Goal: Task Accomplishment & Management: Manage account settings

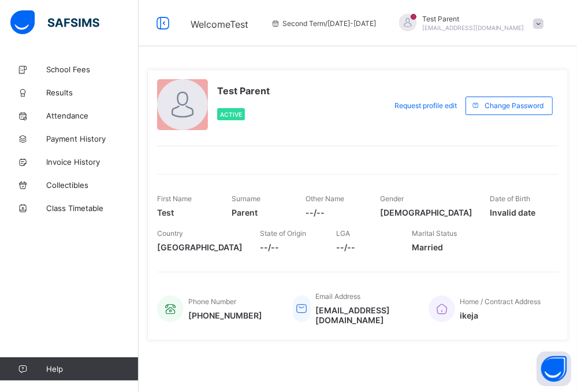
click at [534, 25] on span at bounding box center [538, 23] width 10 height 10
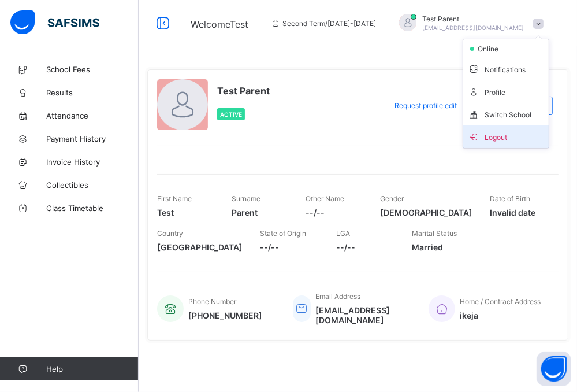
click at [518, 132] on span "Logout" at bounding box center [506, 136] width 76 height 13
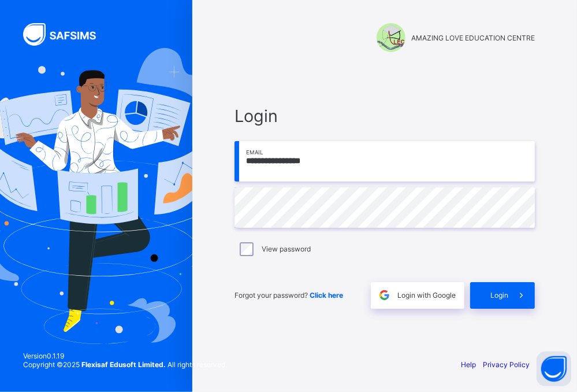
click at [262, 47] on div "AMAZING LOVE EDUCATION CENTRE" at bounding box center [385, 37] width 301 height 29
click at [353, 162] on input "**********" at bounding box center [385, 161] width 301 height 40
type input "*"
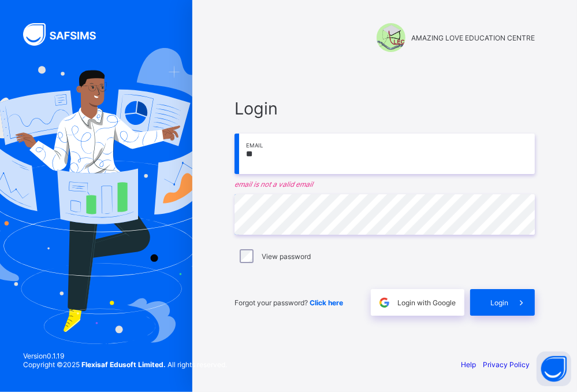
type input "**********"
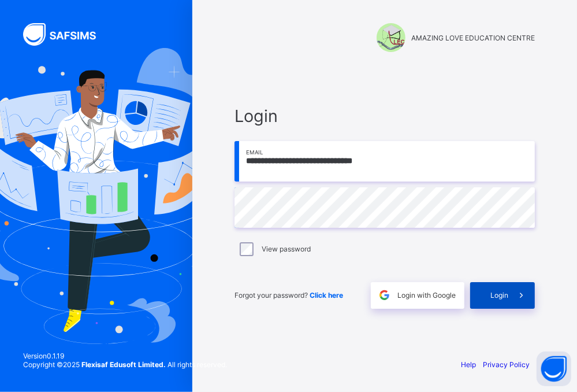
click at [506, 294] on span "Login" at bounding box center [500, 295] width 18 height 9
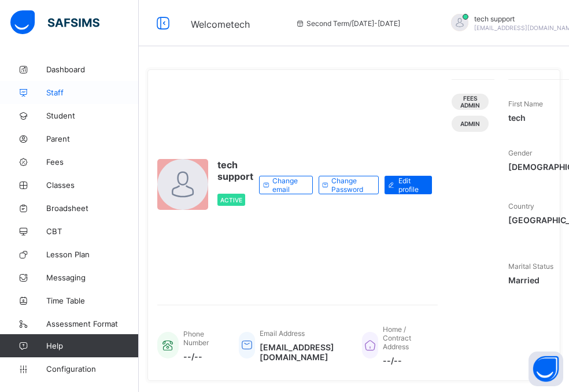
click at [55, 100] on link "Staff" at bounding box center [69, 92] width 139 height 23
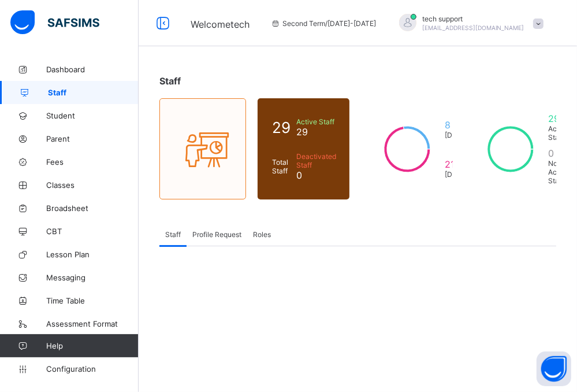
click at [221, 233] on span "Profile Request" at bounding box center [216, 234] width 49 height 9
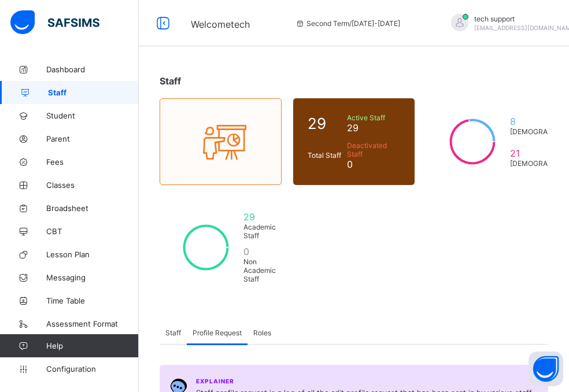
click at [258, 328] on span "Roles" at bounding box center [262, 332] width 18 height 9
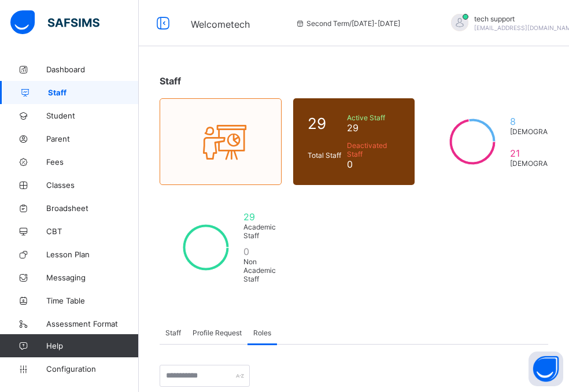
scroll to position [35, 0]
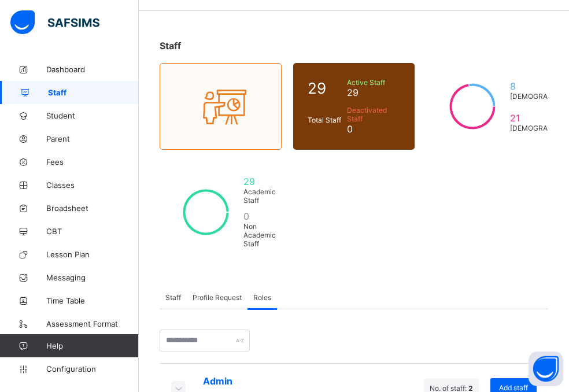
click at [177, 382] on icon at bounding box center [178, 388] width 13 height 12
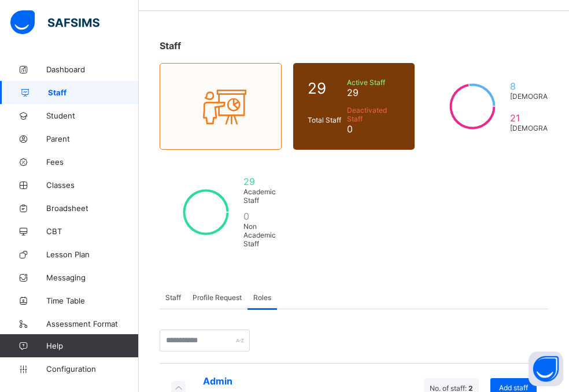
click at [176, 382] on icon at bounding box center [178, 388] width 13 height 12
click at [178, 382] on icon at bounding box center [178, 388] width 13 height 12
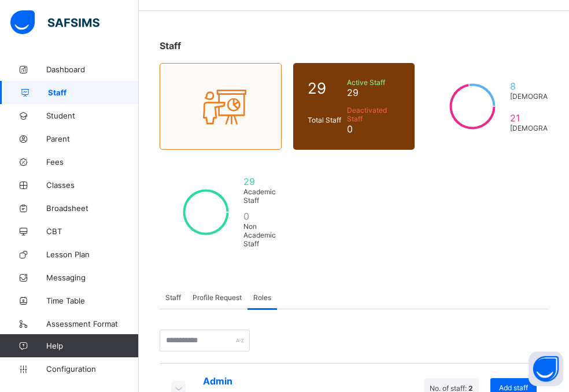
click at [176, 382] on icon at bounding box center [178, 388] width 13 height 12
drag, startPoint x: 481, startPoint y: 290, endPoint x: 434, endPoint y: 291, distance: 47.4
click at [434, 378] on div "No. of staff: 2" at bounding box center [451, 388] width 55 height 20
click at [346, 363] on div "Admin Default role for Admin No. of staff: 2 Add staff" at bounding box center [354, 388] width 388 height 50
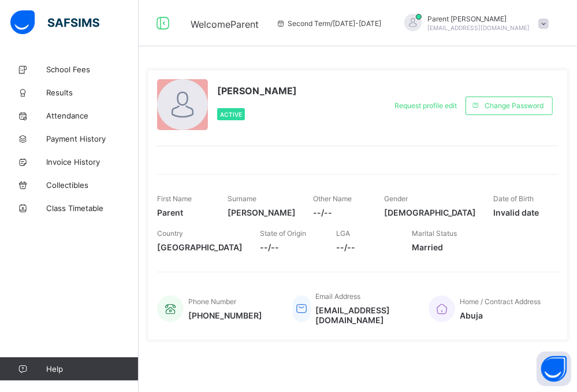
click at [545, 20] on div "Parent [PERSON_NAME] [EMAIL_ADDRESS][DOMAIN_NAME]" at bounding box center [474, 23] width 162 height 19
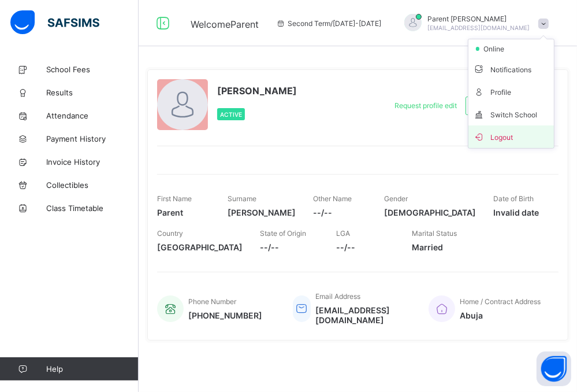
click at [516, 127] on li "Logout" at bounding box center [512, 136] width 86 height 23
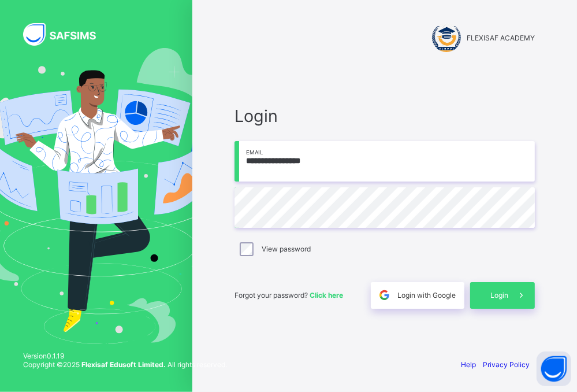
click at [340, 153] on input "**********" at bounding box center [385, 161] width 301 height 40
type input "*"
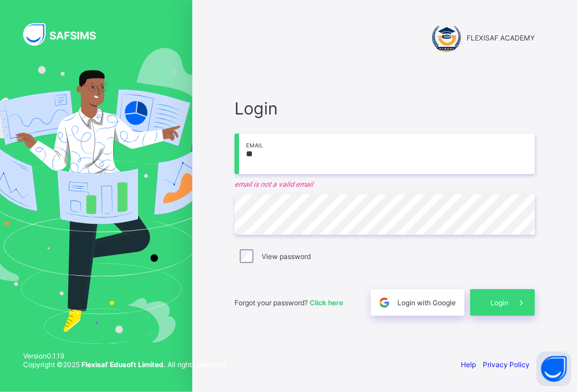
type input "**********"
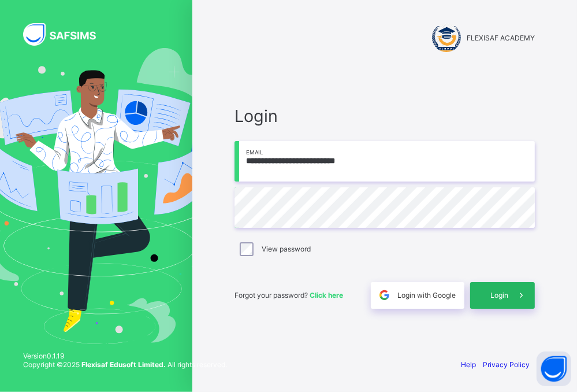
click at [491, 291] on span "Login" at bounding box center [500, 295] width 18 height 9
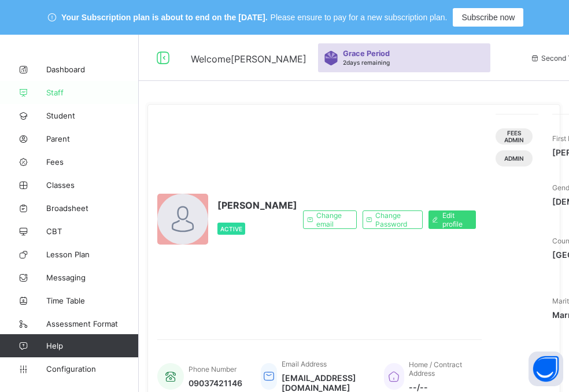
click at [54, 95] on span "Staff" at bounding box center [92, 92] width 92 height 9
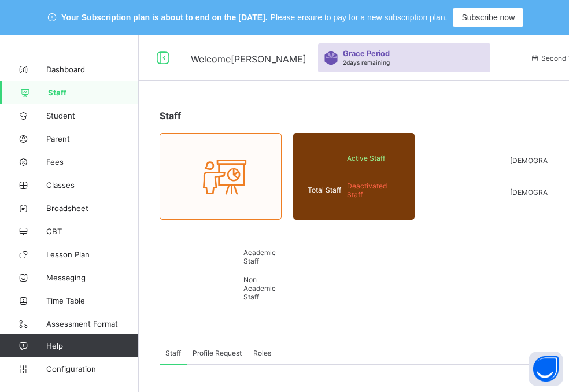
click at [220, 349] on span "Profile Request" at bounding box center [216, 353] width 49 height 9
click at [258, 252] on div "Staff Total Staff Active Staff Deactivated Staff [DEMOGRAPHIC_DATA] [DEMOGRAPHI…" at bounding box center [354, 247] width 430 height 310
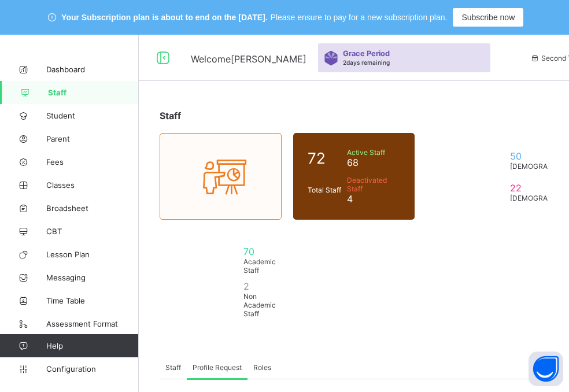
scroll to position [35, 0]
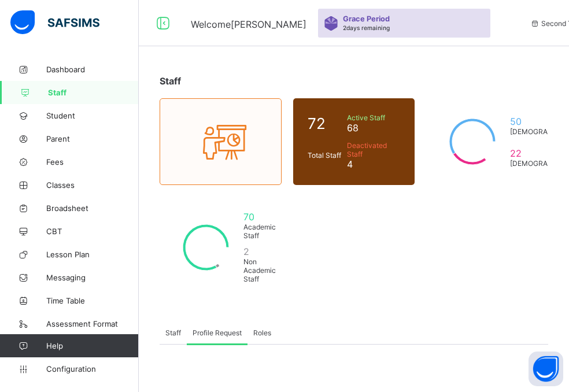
click at [264, 328] on span "Roles" at bounding box center [262, 332] width 18 height 9
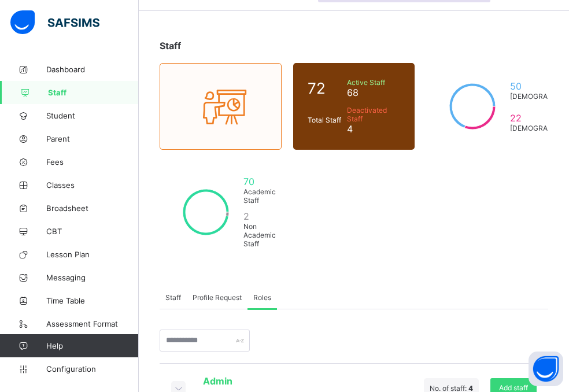
click at [179, 382] on icon at bounding box center [178, 388] width 13 height 12
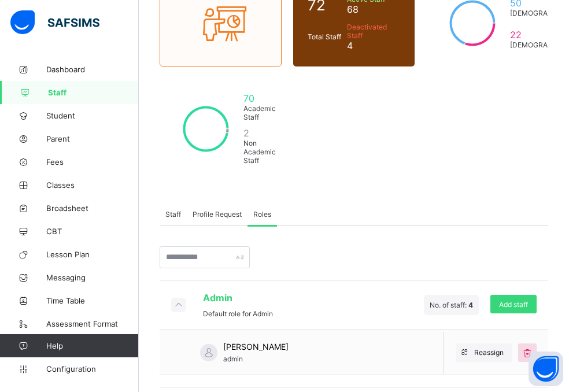
scroll to position [160, 0]
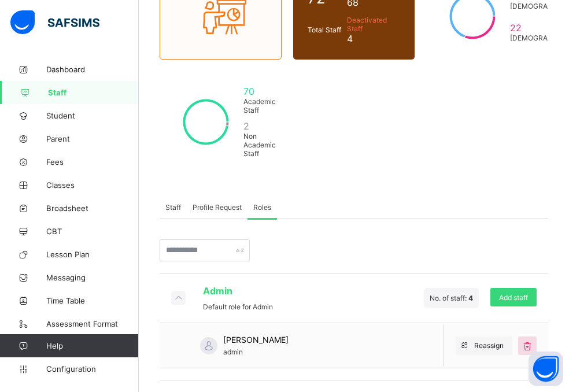
click at [177, 292] on icon at bounding box center [178, 298] width 13 height 12
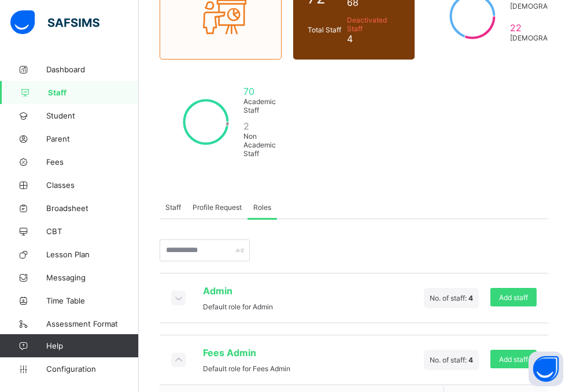
scroll to position [116, 0]
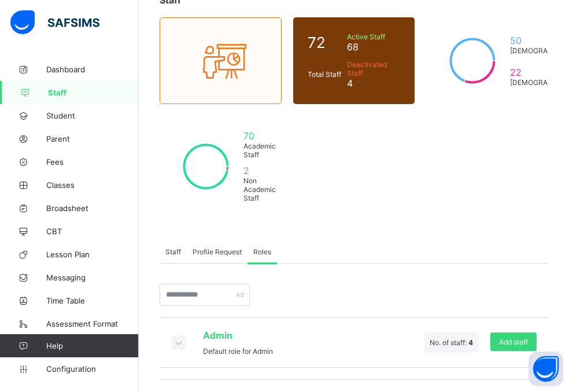
click at [175, 336] on icon at bounding box center [178, 342] width 13 height 12
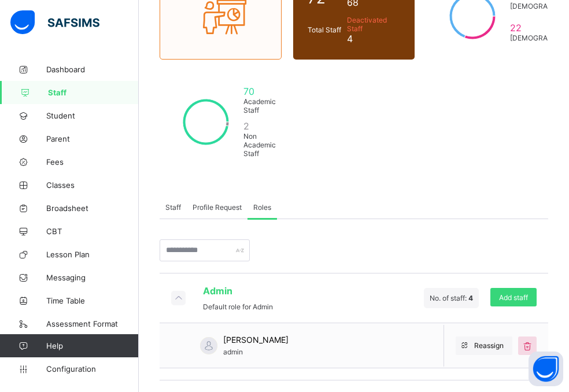
click at [178, 292] on icon at bounding box center [178, 298] width 13 height 12
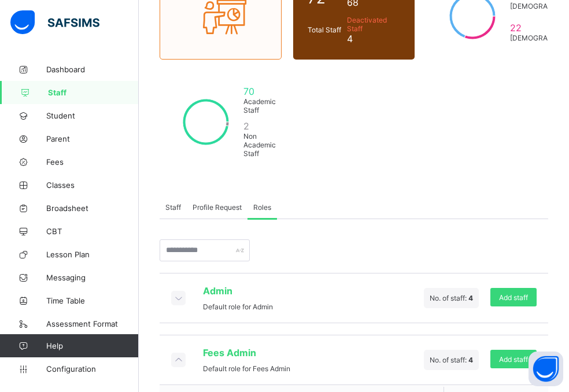
scroll to position [116, 0]
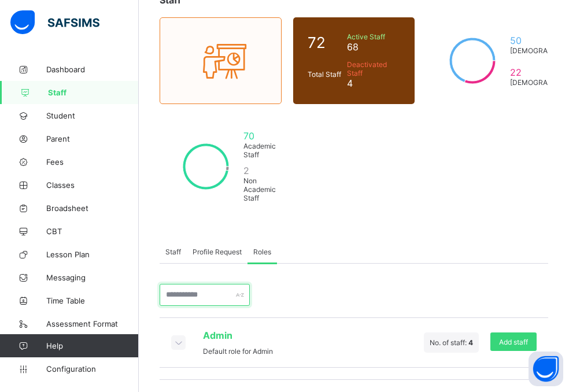
drag, startPoint x: 178, startPoint y: 196, endPoint x: 178, endPoint y: 240, distance: 43.9
click at [178, 264] on div "Admin Default role for Admin No. of staff: 4 Add staff Fees Admin Default role …" at bounding box center [354, 369] width 388 height 211
click at [178, 336] on icon at bounding box center [178, 342] width 13 height 12
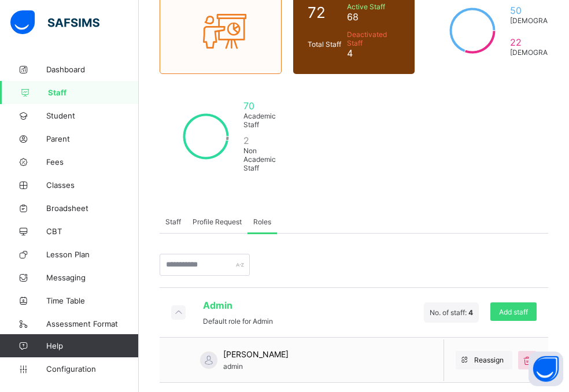
scroll to position [146, 0]
